Goal: Task Accomplishment & Management: Manage account settings

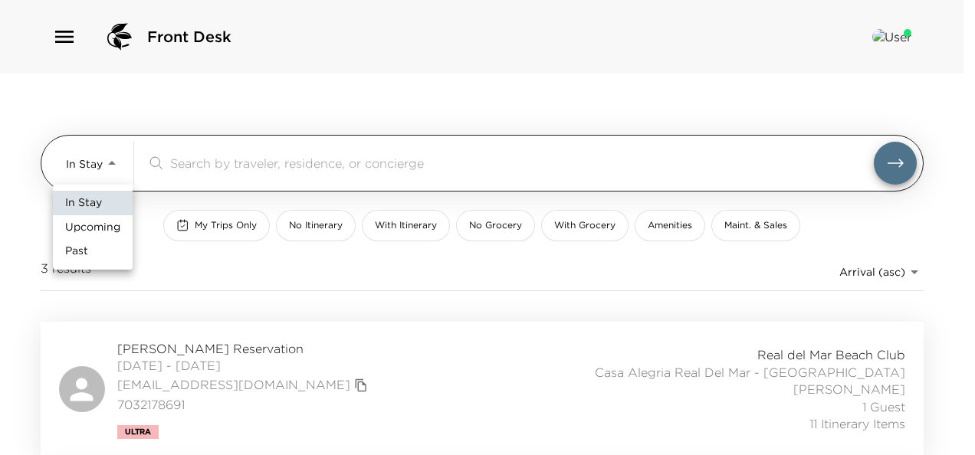
click at [95, 157] on body "Front Desk In Stay In-Stay ​ My Trips Only No Itinerary With Itinerary No Groce…" at bounding box center [487, 227] width 975 height 455
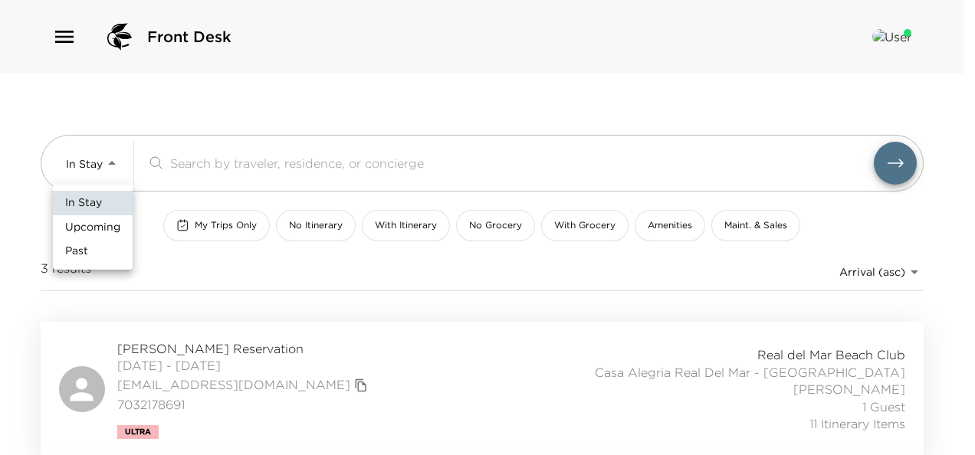
click at [97, 232] on span "Upcoming" at bounding box center [92, 227] width 55 height 15
type input "Upcoming"
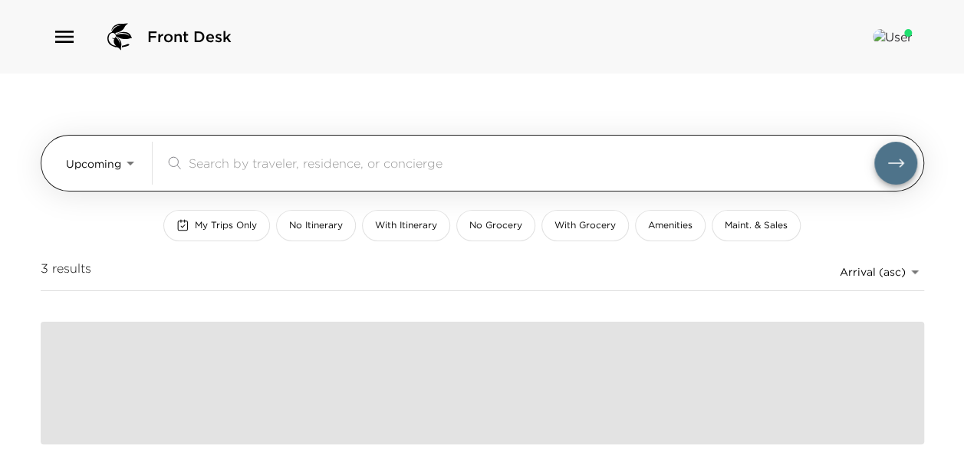
click at [275, 159] on input "search" at bounding box center [531, 163] width 685 height 18
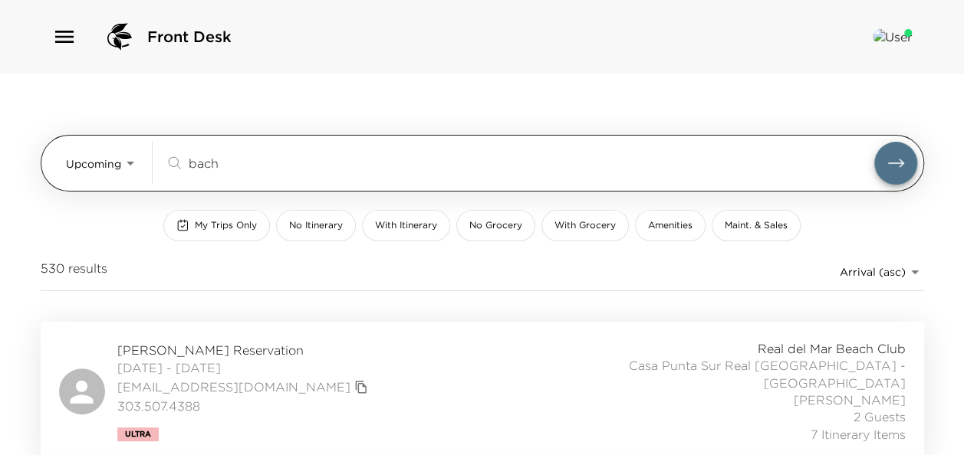
drag, startPoint x: 235, startPoint y: 159, endPoint x: 132, endPoint y: 159, distance: 102.8
click at [131, 164] on div "Upcoming Upcoming bach ​" at bounding box center [491, 163] width 851 height 43
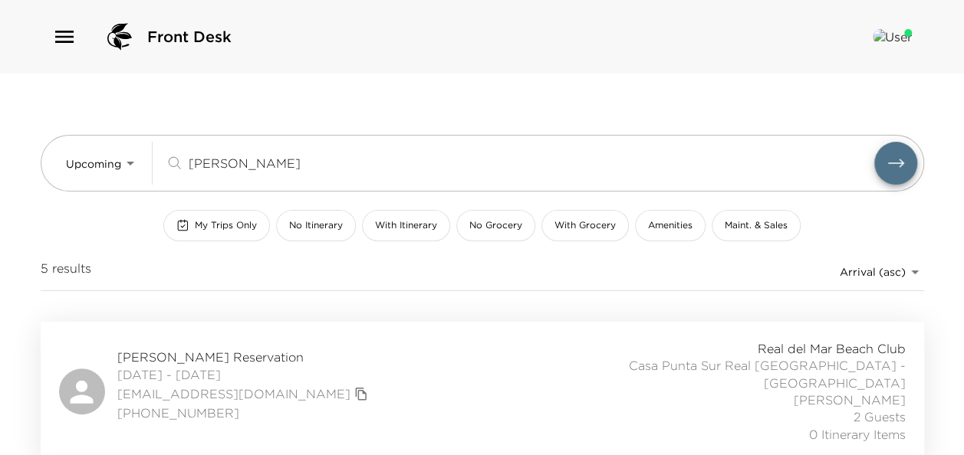
type input "[PERSON_NAME]"
click at [225, 350] on span "[PERSON_NAME] Reservation" at bounding box center [244, 357] width 255 height 17
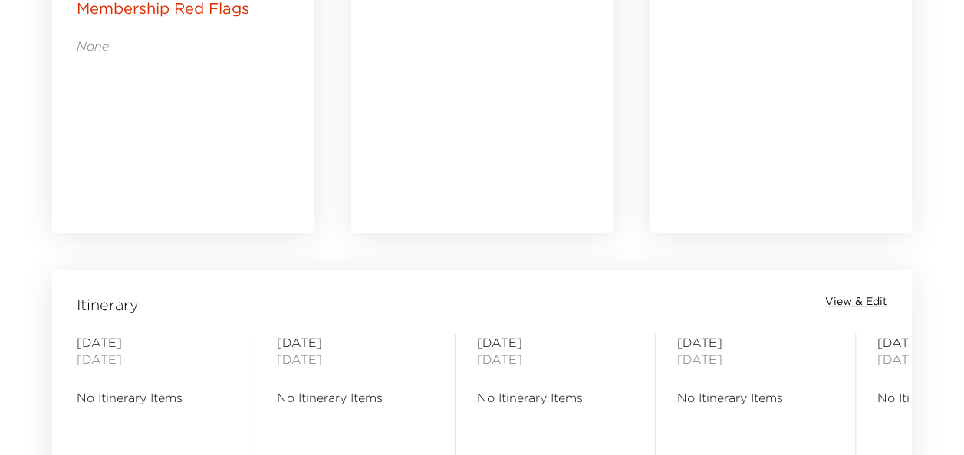
scroll to position [1073, 0]
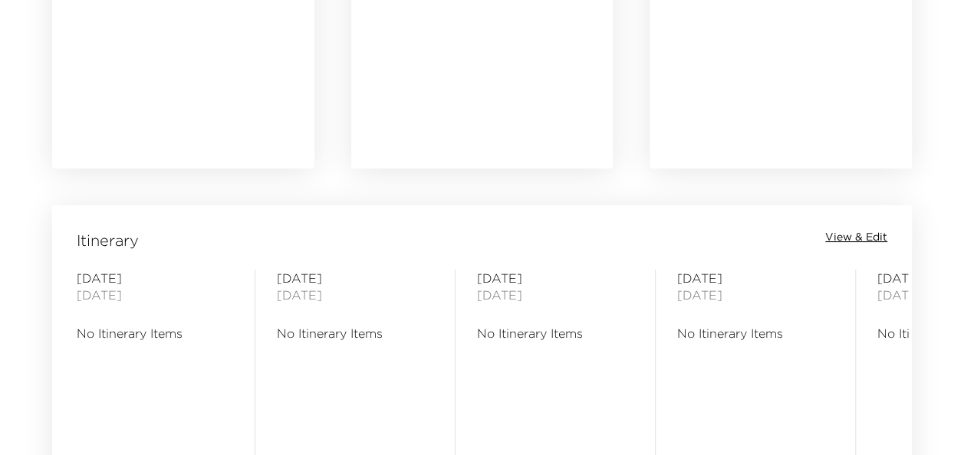
click at [852, 233] on span "View & Edit" at bounding box center [856, 237] width 62 height 15
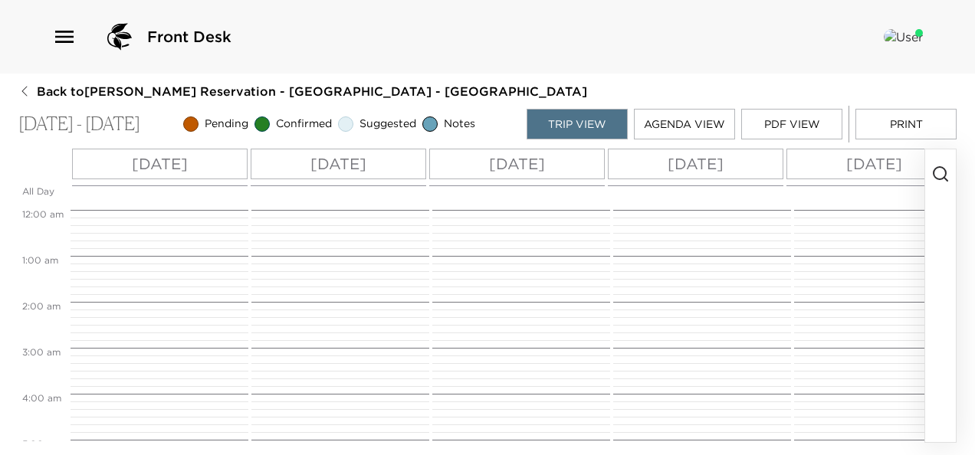
scroll to position [368, 0]
click at [943, 172] on icon "button" at bounding box center [941, 174] width 18 height 18
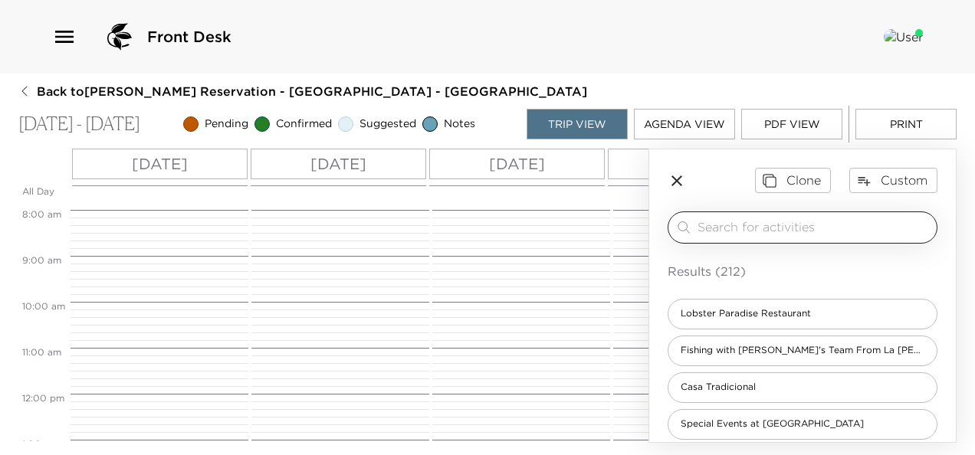
click at [728, 225] on input "search" at bounding box center [814, 228] width 233 height 18
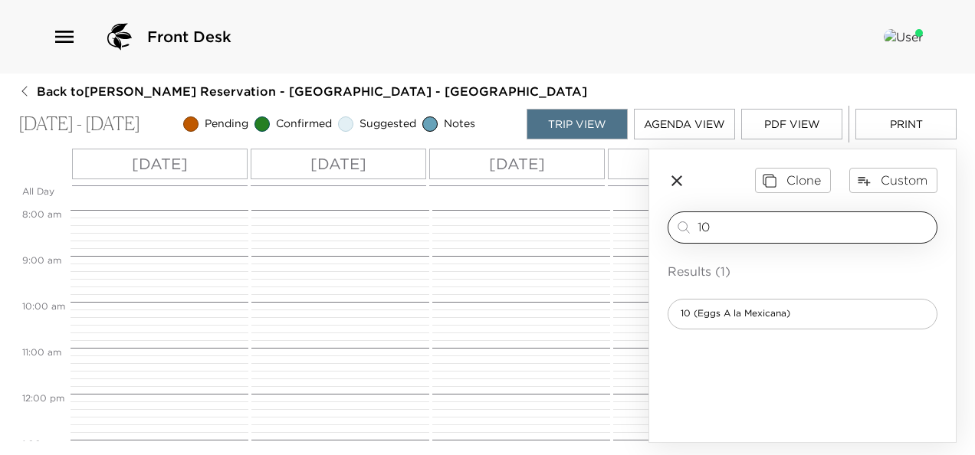
type input "10"
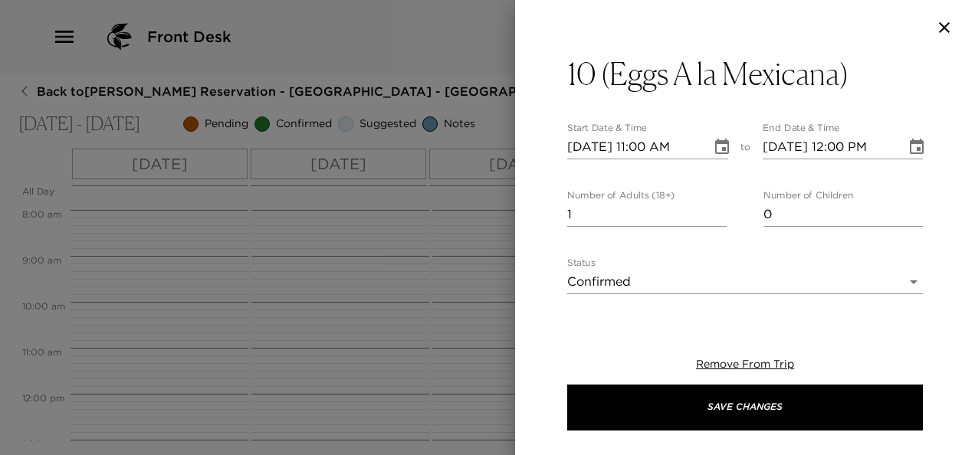
type textarea "Scrambled Eggs “A La Mexicana” (Spices, Onions and Tomato) Sliced Avocado Toast…"
type textarea "$75 - Per Day"
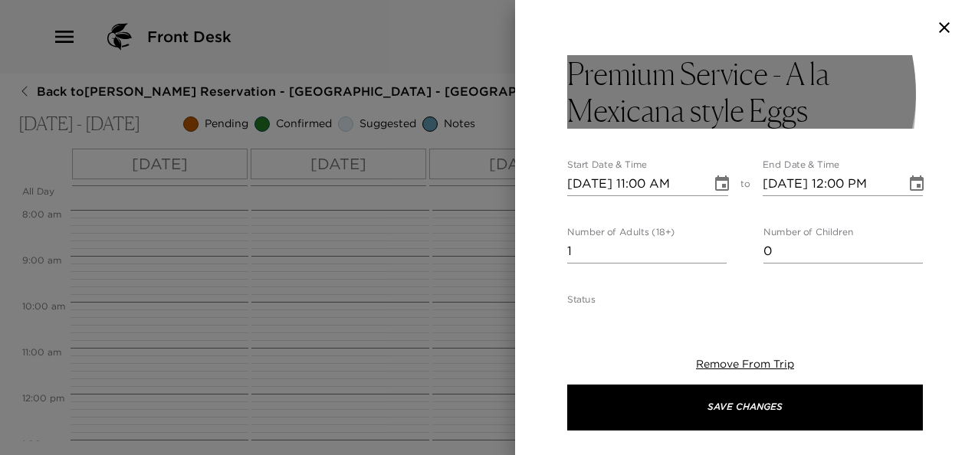
click at [676, 97] on h3 "Premium Service - A la Mexicana style Eggs" at bounding box center [745, 92] width 356 height 74
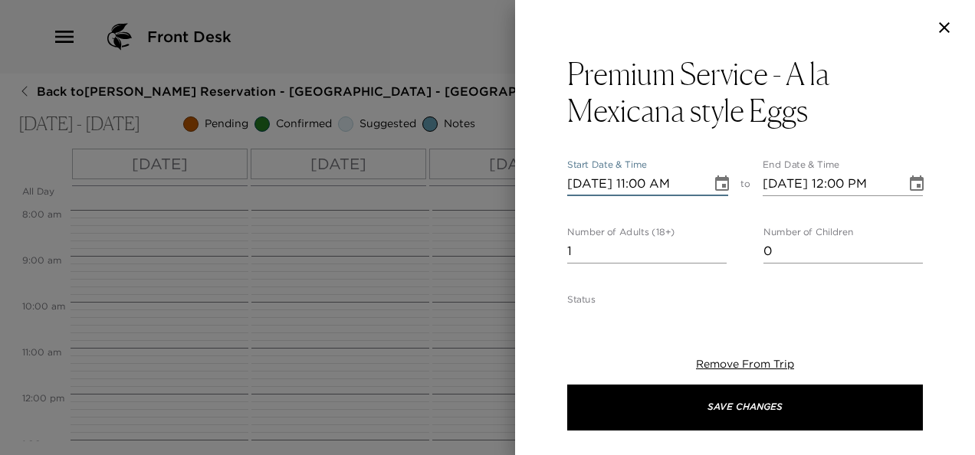
type input "10/16/2025 11:00 AM"
type input "10/16/2025 12:00 PM"
type input "10/16/2025 09:00 AM"
type input "10/16/2025 10:00 AM"
type input "4"
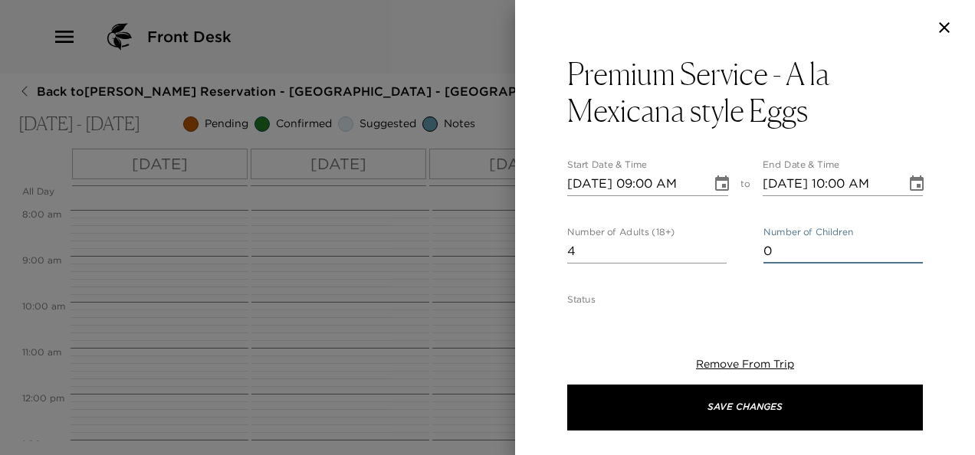
type input "7"
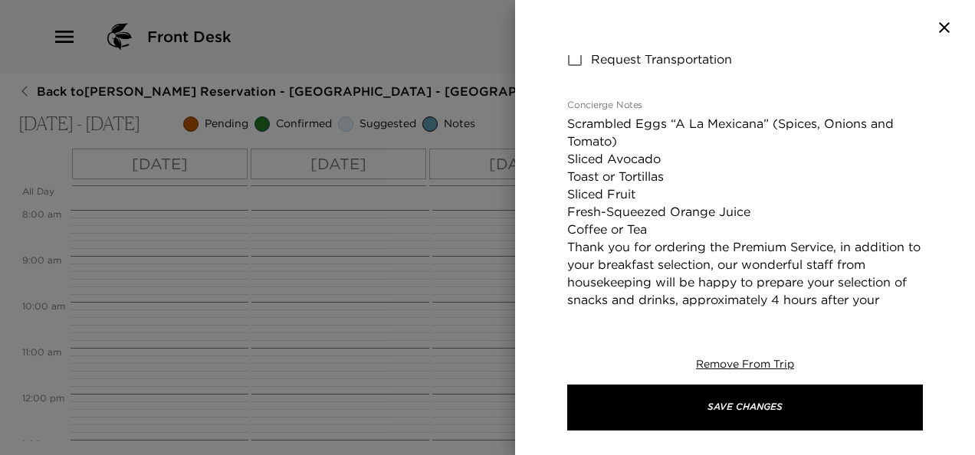
scroll to position [537, 0]
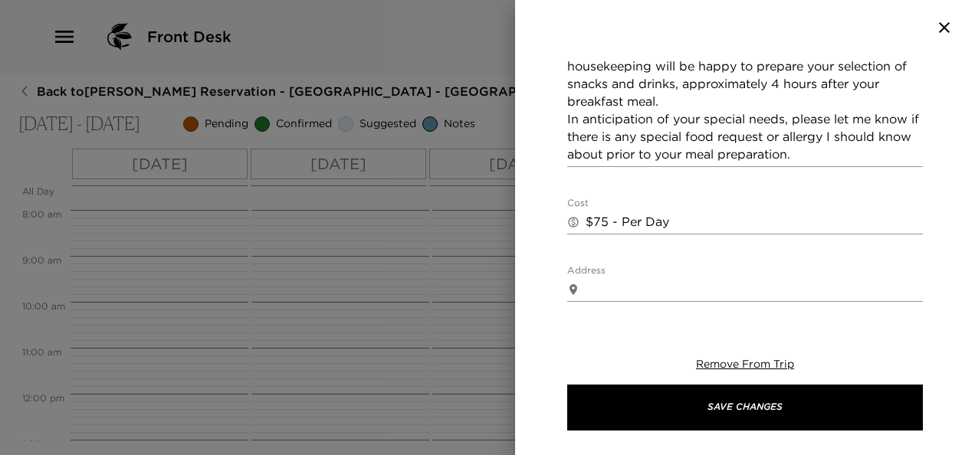
type input "3"
click at [690, 100] on textarea "Scrambled Eggs “A La Mexicana” (Spices, Onions and Tomato) Sliced Avocado Toast…" at bounding box center [745, 31] width 356 height 265
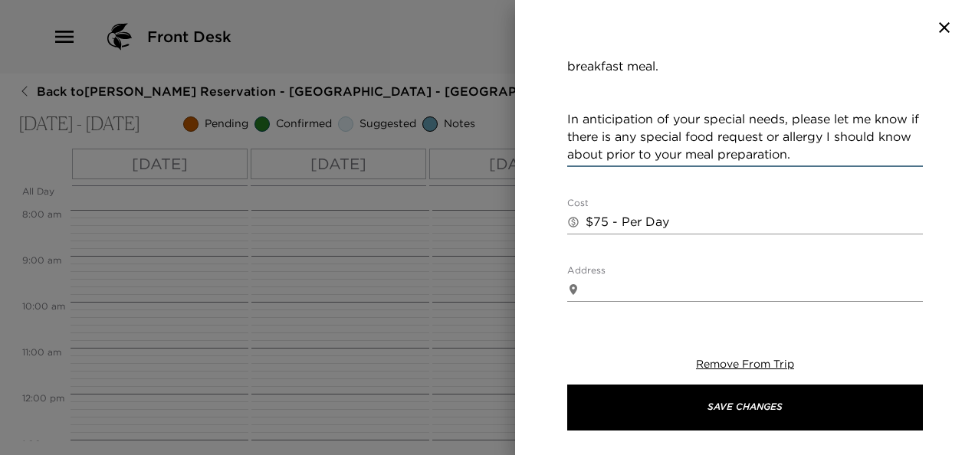
paste textarea "Fresh Salsa & Fresh Guacamole Nachos Lemonade"
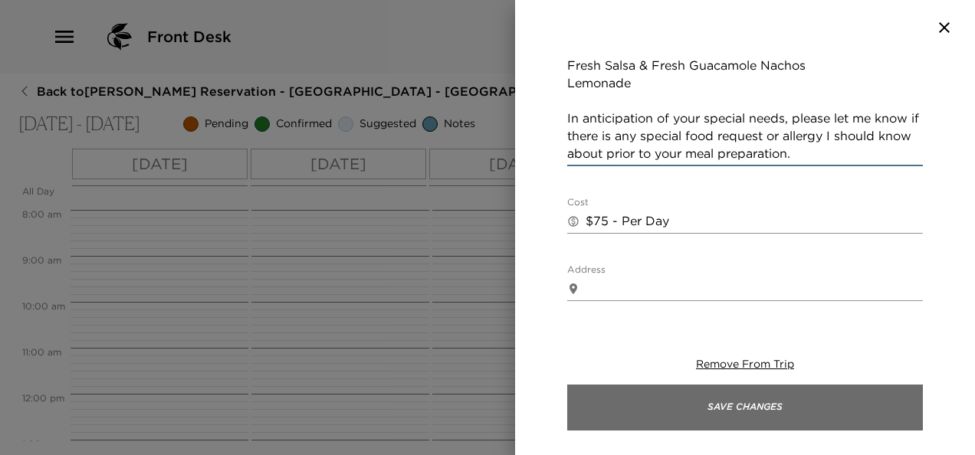
type textarea "Scrambled Eggs “A La Mexicana” (Spices, Onions and Tomato) Sliced Avocado Toast…"
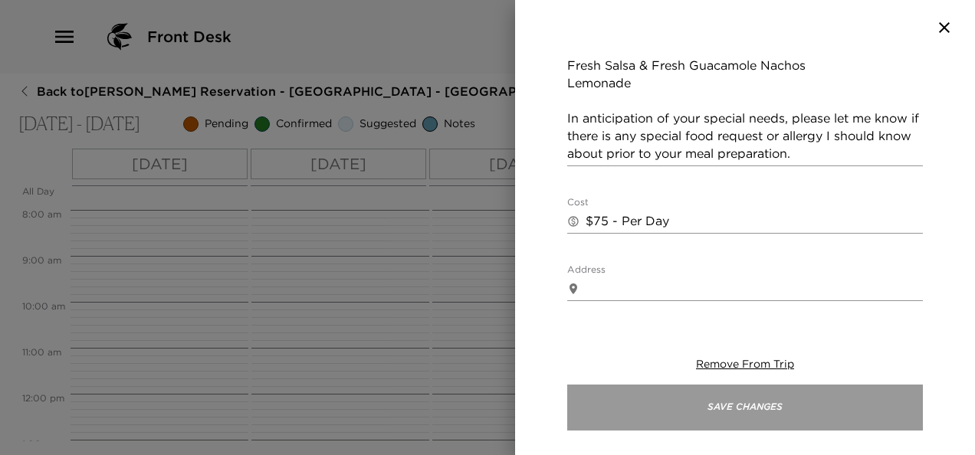
click at [769, 394] on button "Save Changes" at bounding box center [745, 408] width 356 height 46
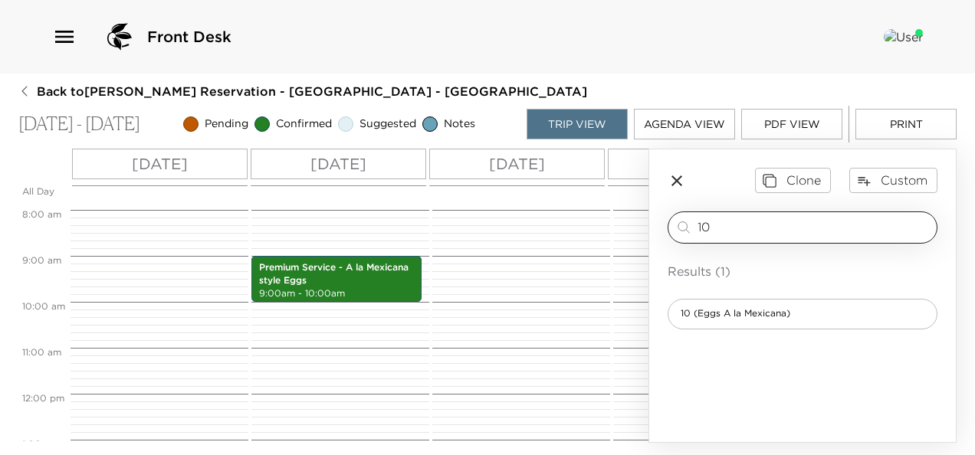
click at [716, 221] on input "10" at bounding box center [814, 228] width 233 height 18
type input "13"
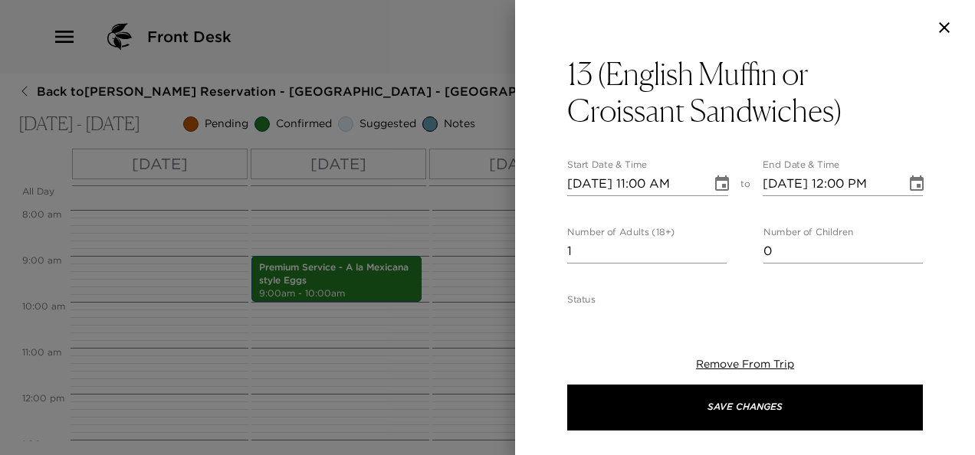
type textarea "English Muffin or Croissant Sandwiches (Egg, Ham & Cheese) Sliced Avocado Slice…"
type textarea "$75 - Per Day"
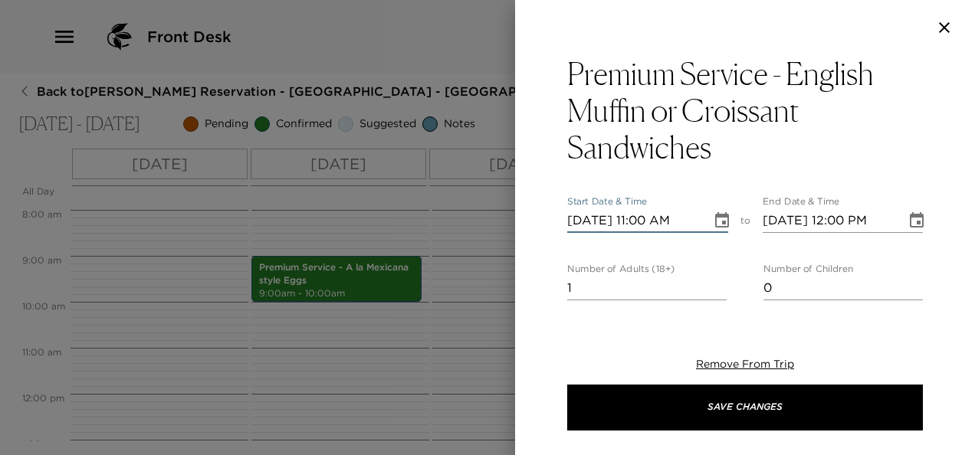
type input "10/01/2025 11:00 AM"
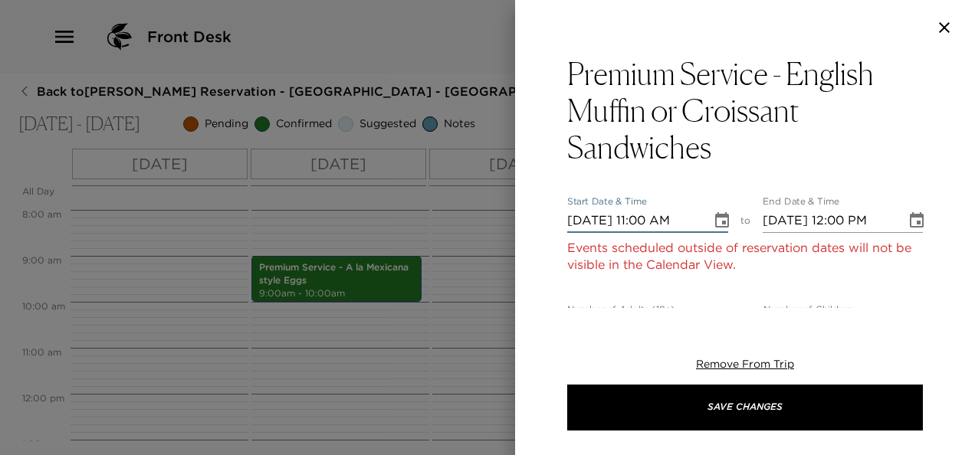
type input "10/01/2025 12:00 PM"
type input "10/17/2025 11:00 AM"
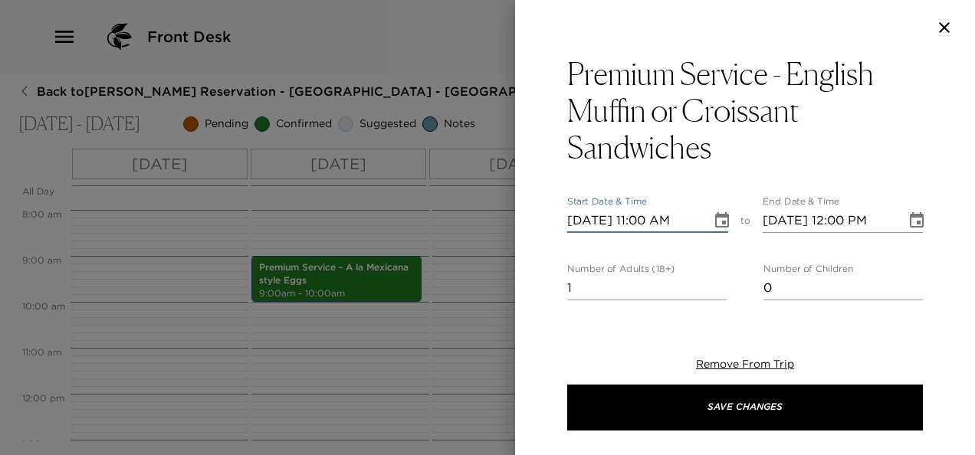
type input "10/17/2025 12:00 PM"
type input "10/17/2025 09:00 AM"
type input "10/17/2025 10:00 AM"
type input "4"
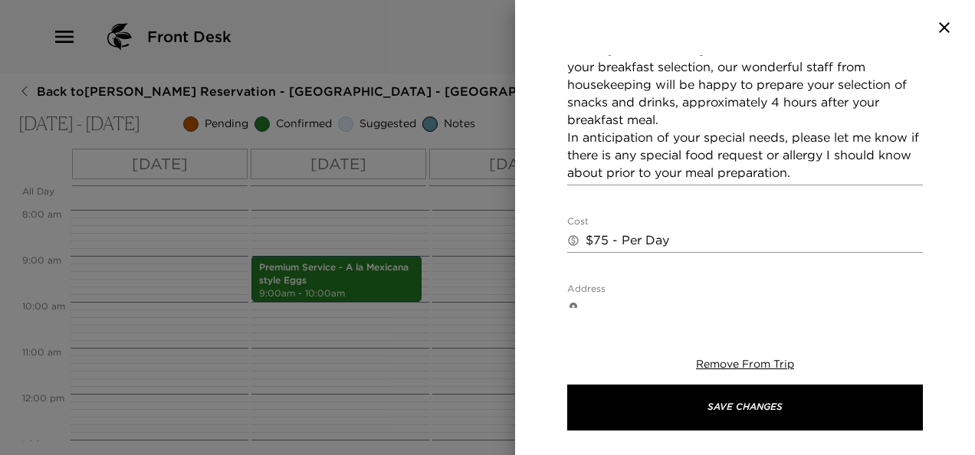
scroll to position [537, 0]
type input "3"
click at [708, 119] on textarea "English Muffin or Croissant Sandwiches (Egg, Ham & Cheese) Sliced Avocado Slice…" at bounding box center [745, 59] width 356 height 247
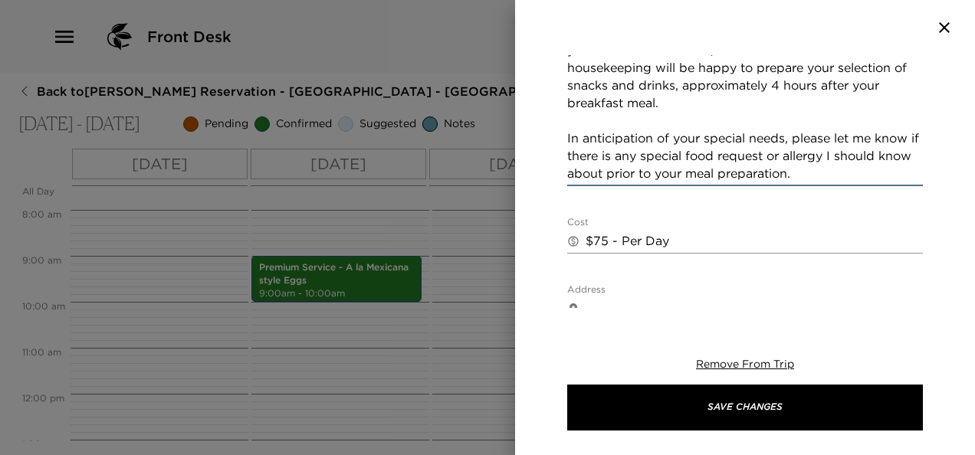
paste textarea "Quesadillas Y Sliced Watermelon Seasonal Fruit Drink"
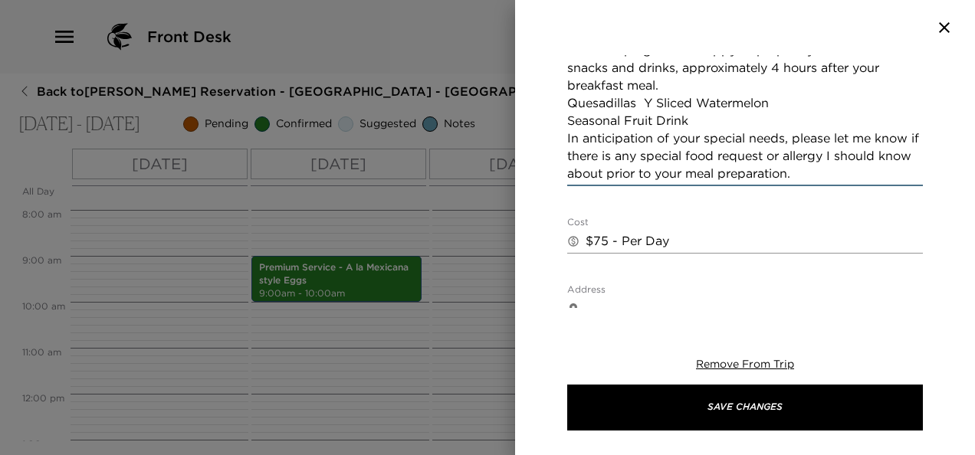
scroll to position [573, 0]
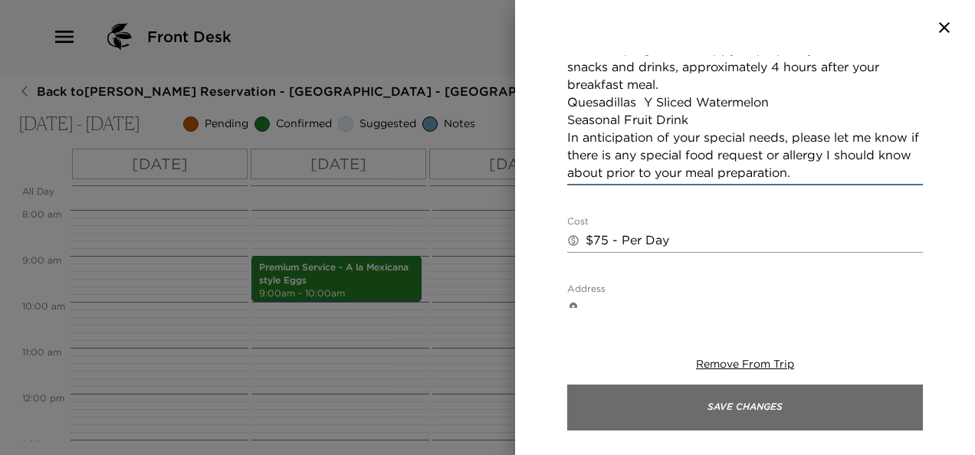
type textarea "English Muffin or Croissant Sandwiches (Egg, Ham & Cheese) Sliced Avocado Slice…"
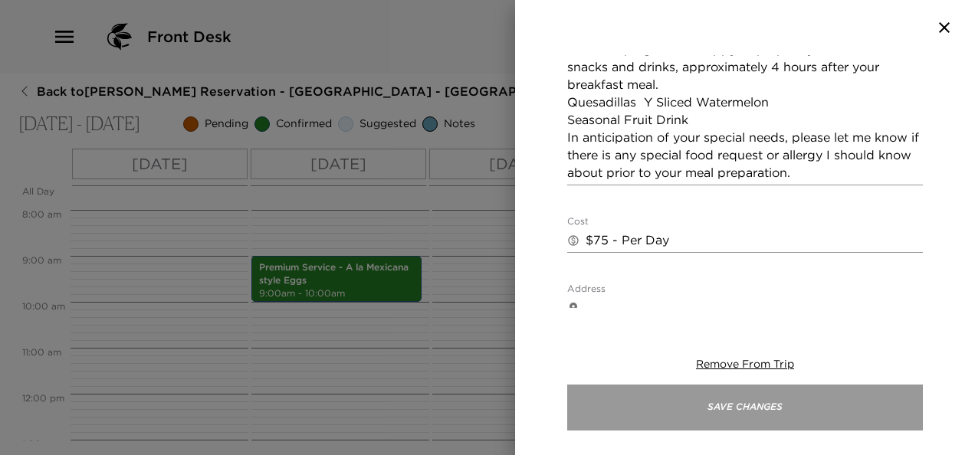
click at [771, 406] on button "Save Changes" at bounding box center [745, 408] width 356 height 46
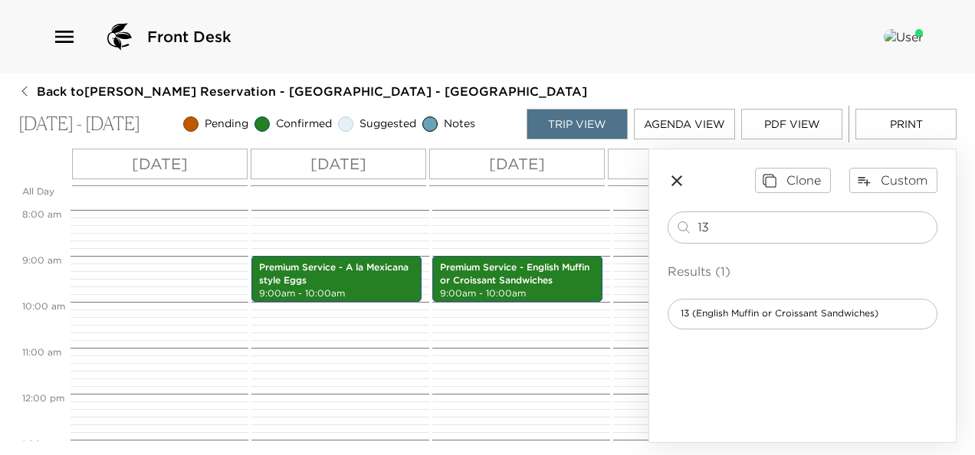
drag, startPoint x: 714, startPoint y: 227, endPoint x: 662, endPoint y: 227, distance: 51.4
click at [662, 227] on div "Clone Custom 13 ​ Results (1) 13 (English Muffin or Croissant Sandwiches)" at bounding box center [802, 249] width 307 height 198
type input "14"
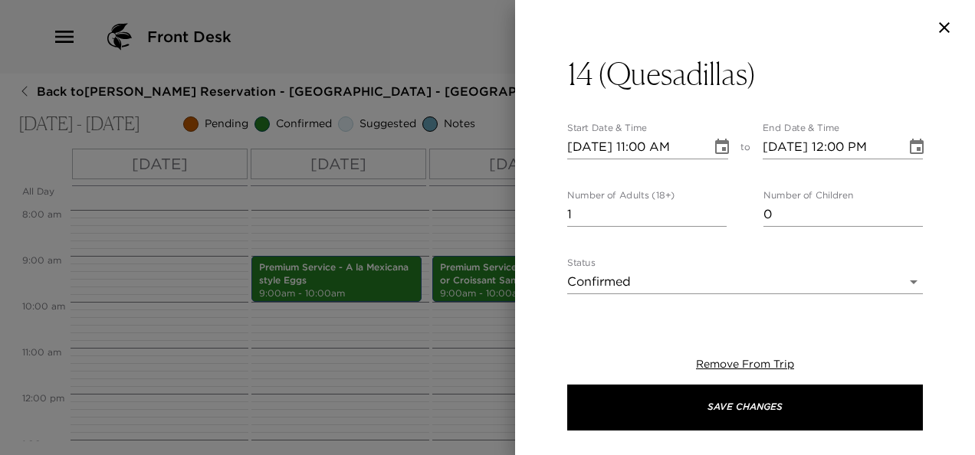
type textarea "Quesadillas (Cheese, Bean and/or Chicken) Sliced Avocado Scrambled or Fried Egg…"
type textarea "$75 - Per Day"
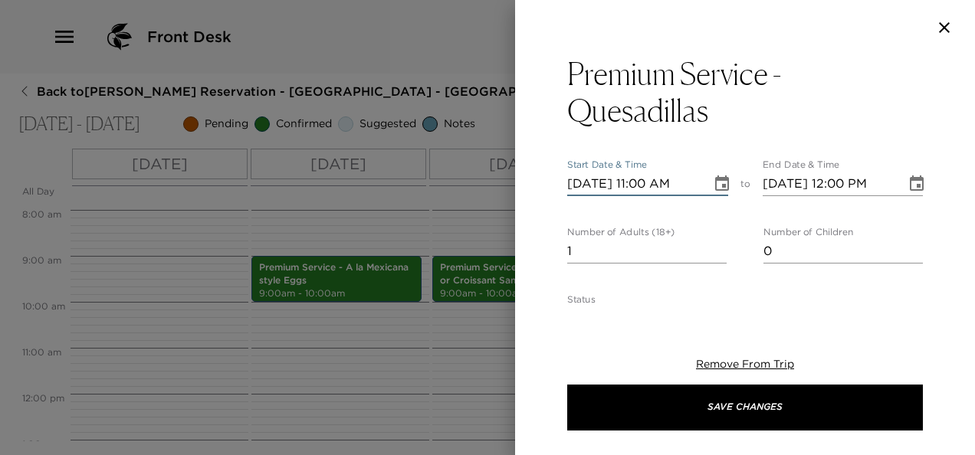
type input "10/01/2025 11:00 AM"
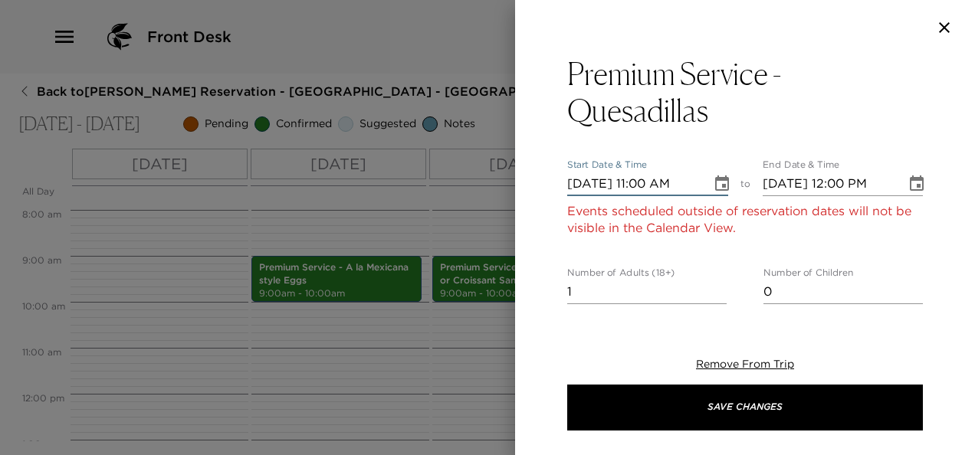
type input "10/01/2025 12:00 PM"
type input "10/18/2025 11:00 AM"
type input "10/18/2025 12:00 PM"
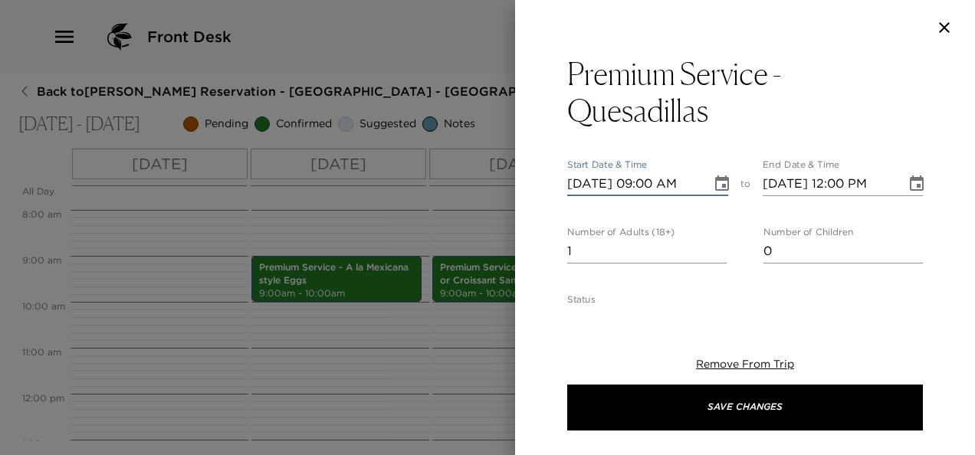
type input "10/18/2025 09:00 AM"
type input "10/18/2025 10:00 AM"
type input "4"
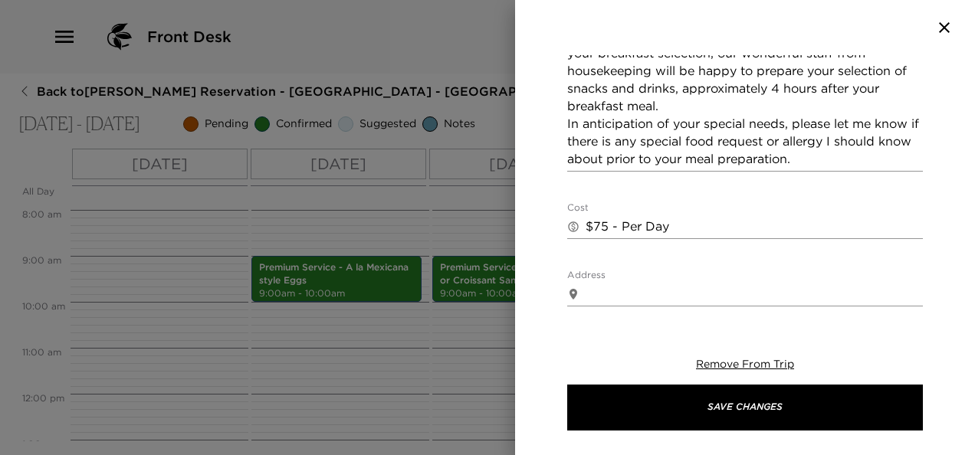
scroll to position [535, 0]
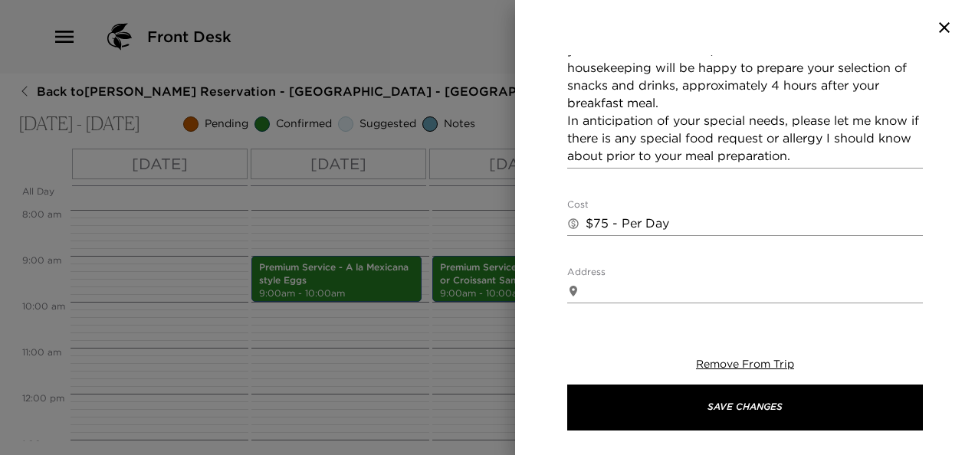
type input "7"
click at [722, 103] on textarea "Quesadillas (Cheese, Bean and/or Chicken) Sliced Avocado Scrambled or Fried Egg…" at bounding box center [745, 32] width 356 height 265
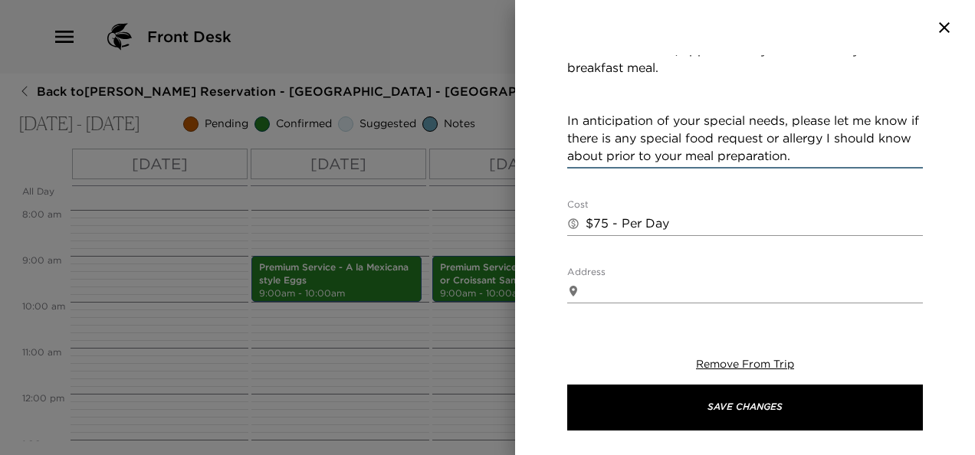
paste textarea "Fresh Salsa & Fresh Guacamole Nachos Root Beer Floats"
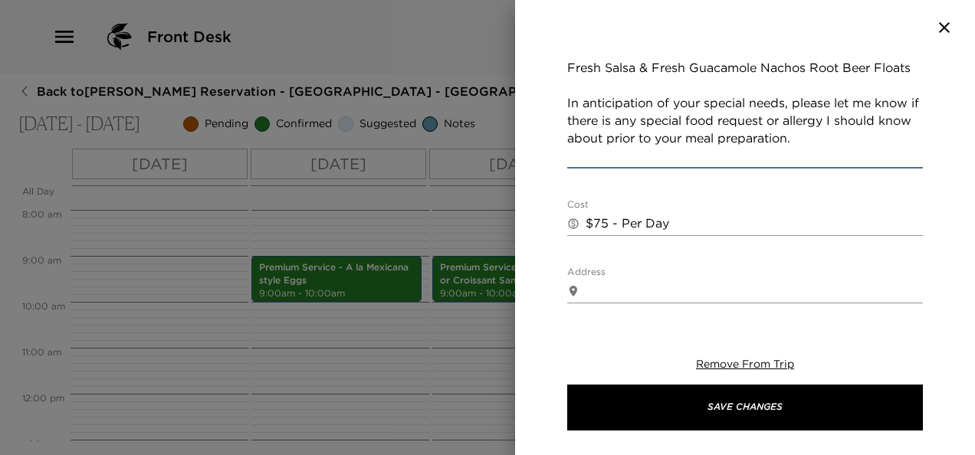
scroll to position [607, 0]
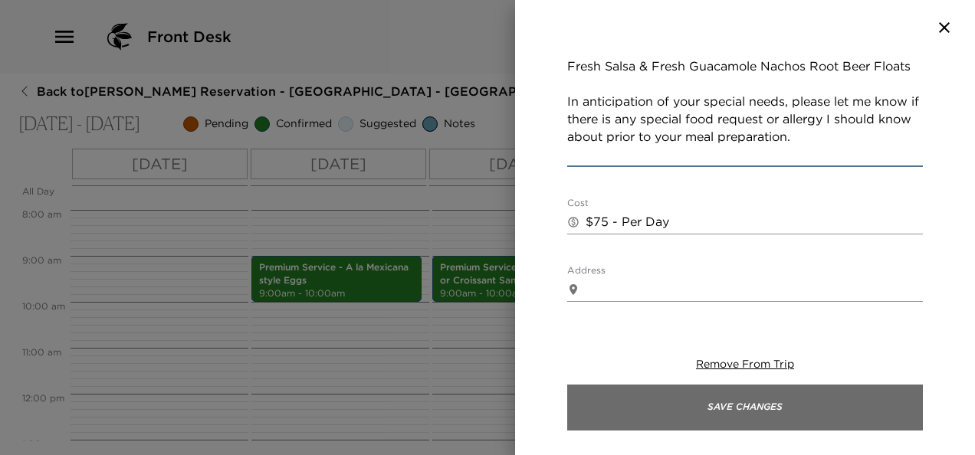
type textarea "Quesadillas (Cheese, Bean and/or Chicken) Sliced Avocado Scrambled or Fried Egg…"
click at [776, 409] on button "Save Changes" at bounding box center [745, 408] width 356 height 46
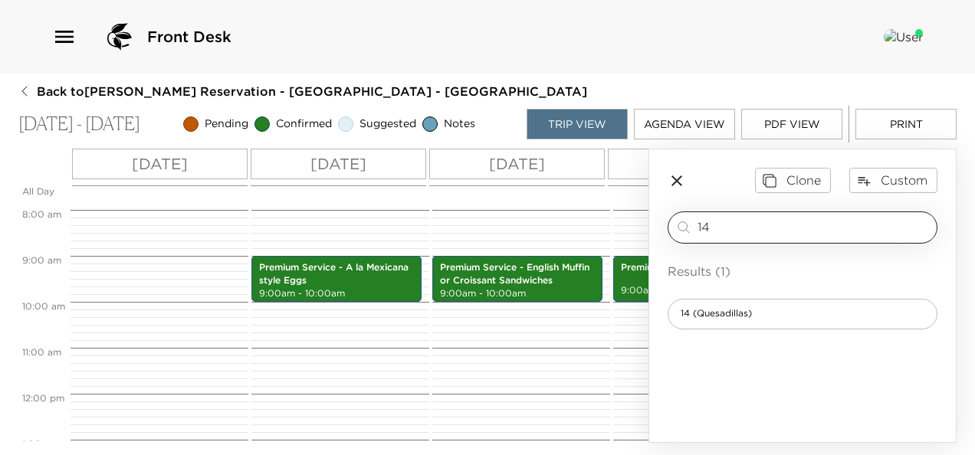
click at [716, 219] on input "14" at bounding box center [814, 228] width 233 height 18
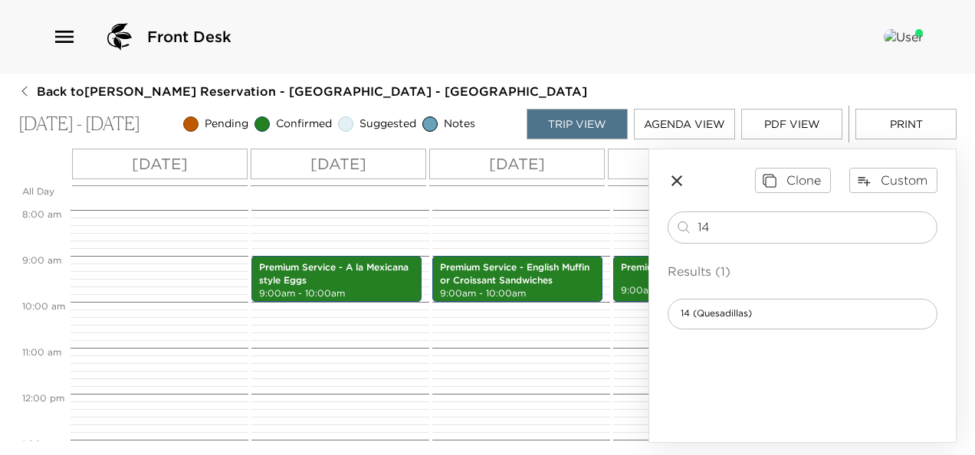
drag, startPoint x: 731, startPoint y: 224, endPoint x: 593, endPoint y: 222, distance: 137.3
click at [593, 222] on div "All Day Wed 10/15 Thu 10/16 Fri 10/17 Sat 10/18 Sun 10/19 12:00 AM 1:00 AM 2:00…" at bounding box center [487, 296] width 939 height 294
type input "8"
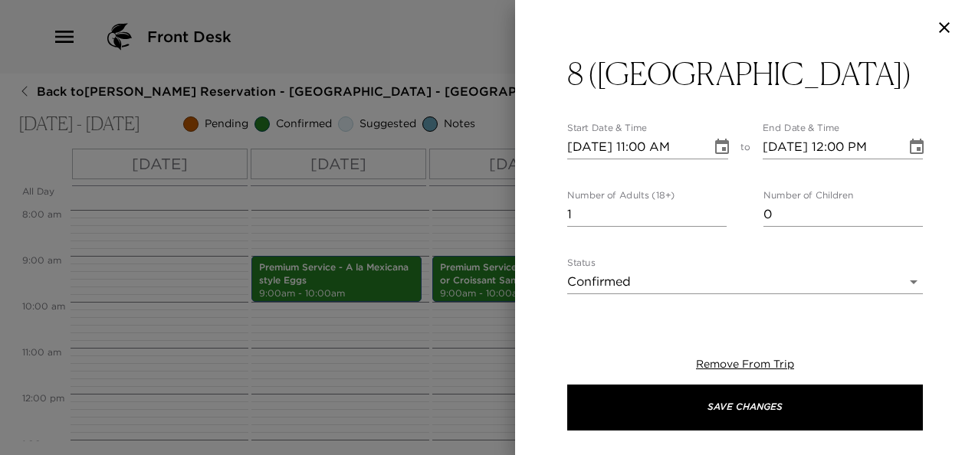
type textarea "Chilaquiles Sliced Avocado Scrambled or Fried Eggs Bacon Sliced Fruit Fresh–Squ…"
type textarea "$75 - Per Day"
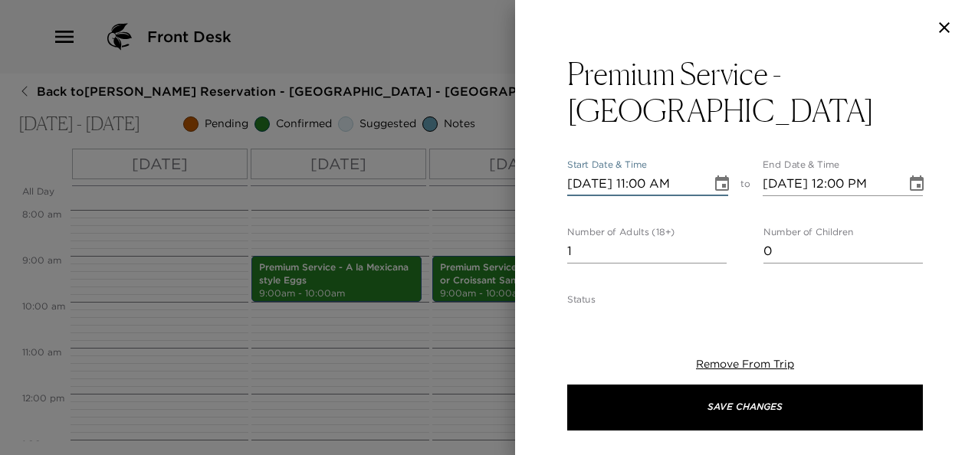
type input "10/01/2025 11:00 AM"
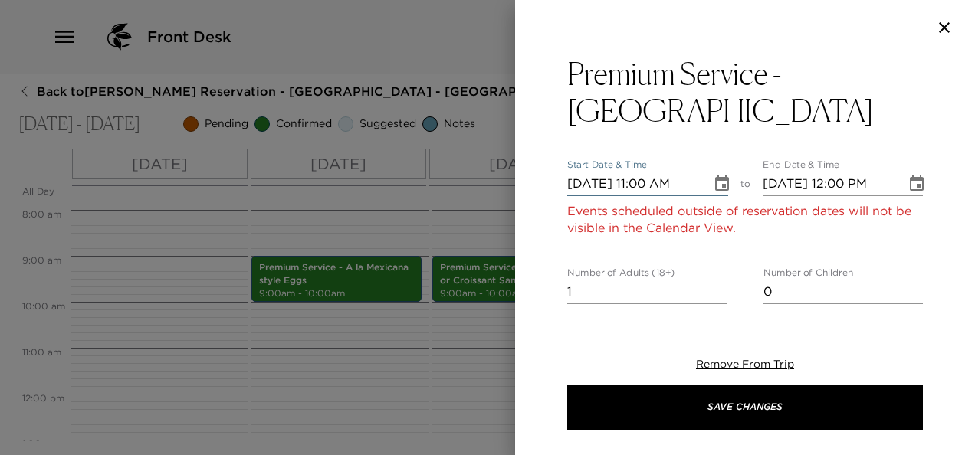
type input "10/01/2025 12:00 PM"
type input "10/19/2025 11:00 AM"
type input "10/19/2025 12:00 PM"
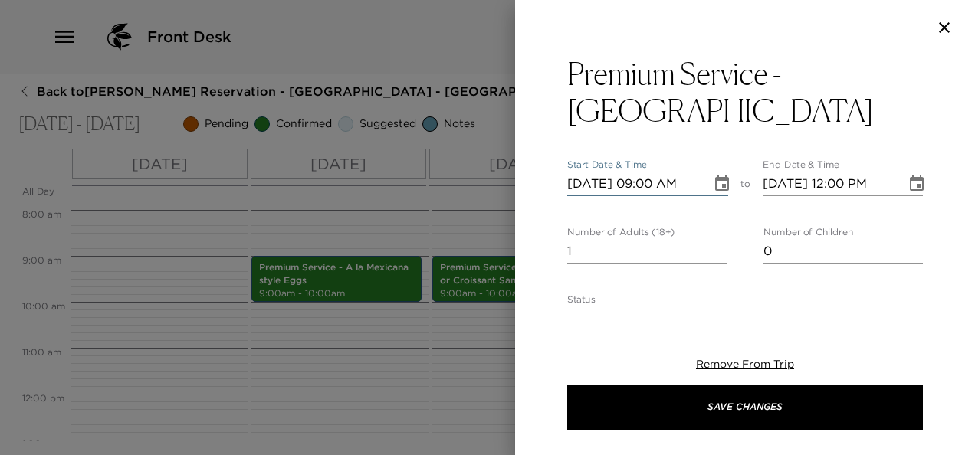
type input "10/19/2025 09:00 AM"
type input "10/19/2025 10:00 AM"
type input "4"
type input "3"
click at [567, 385] on button "Save Changes" at bounding box center [745, 408] width 356 height 46
